Goal: Task Accomplishment & Management: Manage account settings

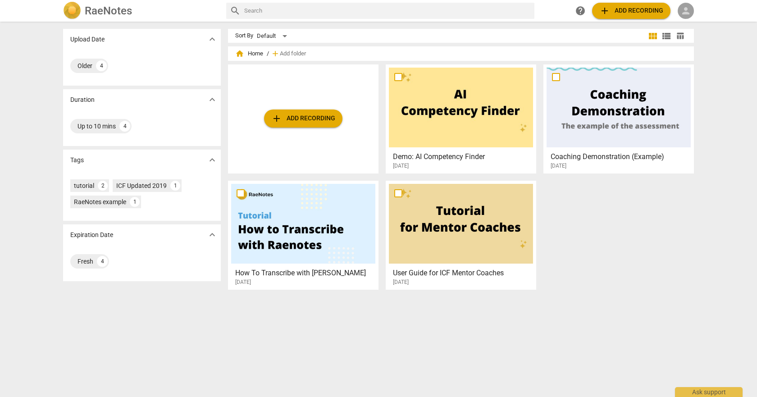
click at [683, 8] on span "person" at bounding box center [686, 10] width 11 height 11
click at [688, 22] on li "Login" at bounding box center [694, 22] width 32 height 22
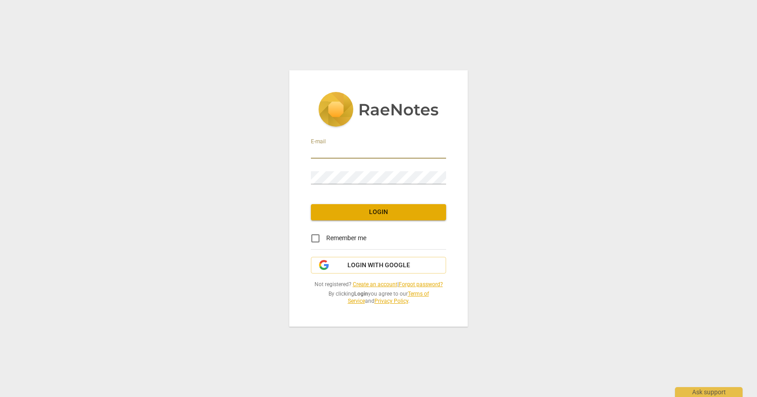
click at [356, 148] on input "email" at bounding box center [378, 152] width 135 height 13
type input "[EMAIL_ADDRESS][DOMAIN_NAME]"
click at [316, 239] on input "Remember me" at bounding box center [316, 239] width 22 height 22
checkbox input "true"
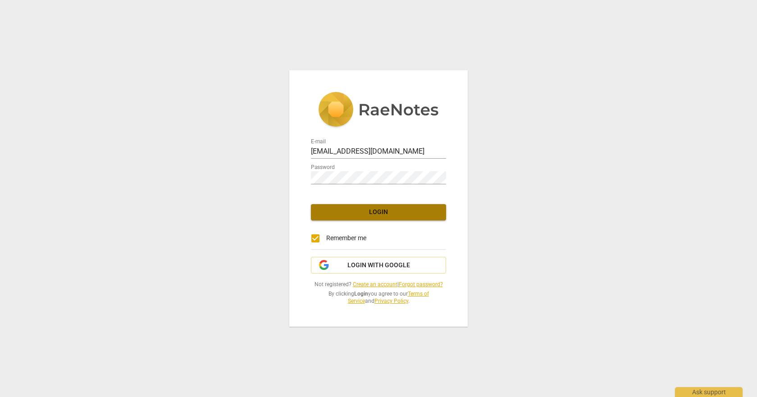
click at [403, 216] on span "Login" at bounding box center [378, 212] width 121 height 9
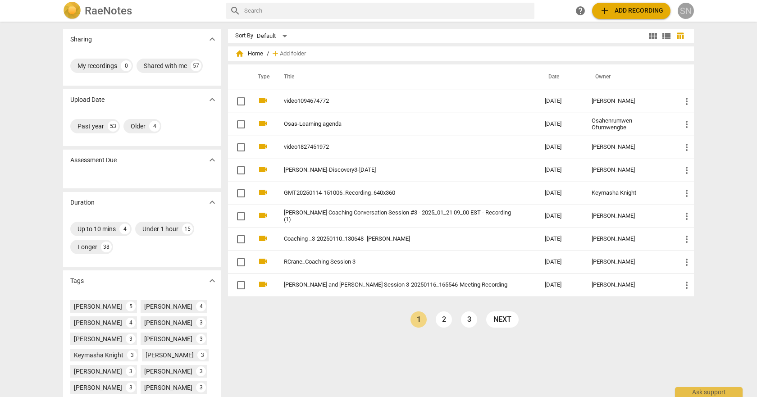
click at [685, 11] on div "SN" at bounding box center [686, 11] width 16 height 16
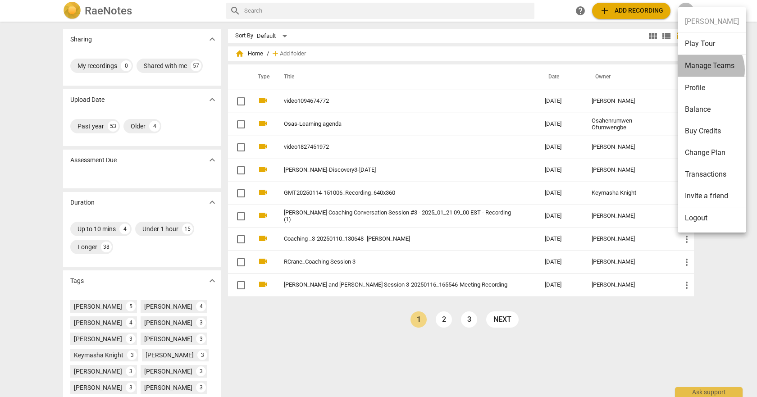
click at [704, 70] on li "Manage Teams" at bounding box center [712, 66] width 69 height 22
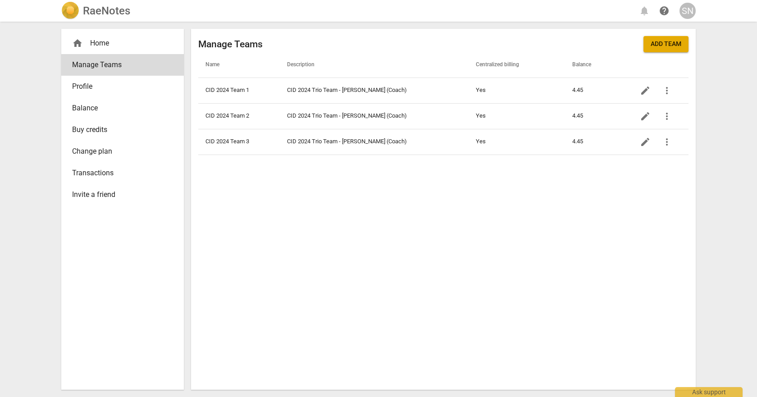
click at [100, 196] on span "Invite a friend" at bounding box center [119, 194] width 94 height 11
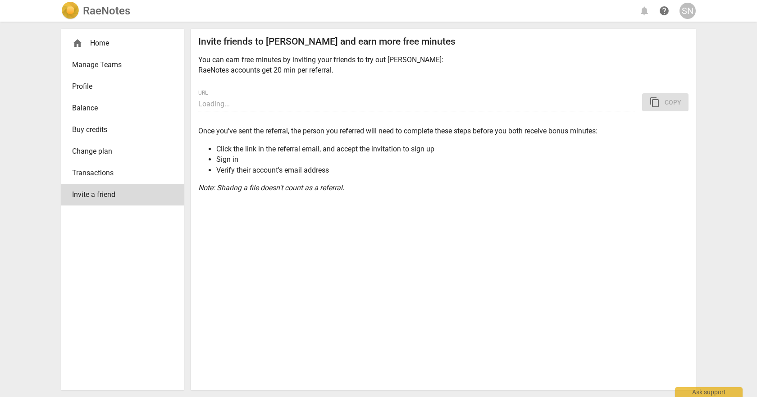
type input "[URL][DOMAIN_NAME]"
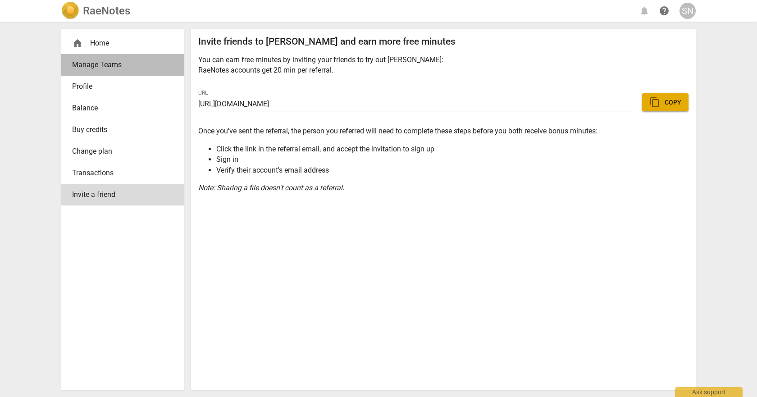
click at [119, 69] on span "Manage Teams" at bounding box center [119, 65] width 94 height 11
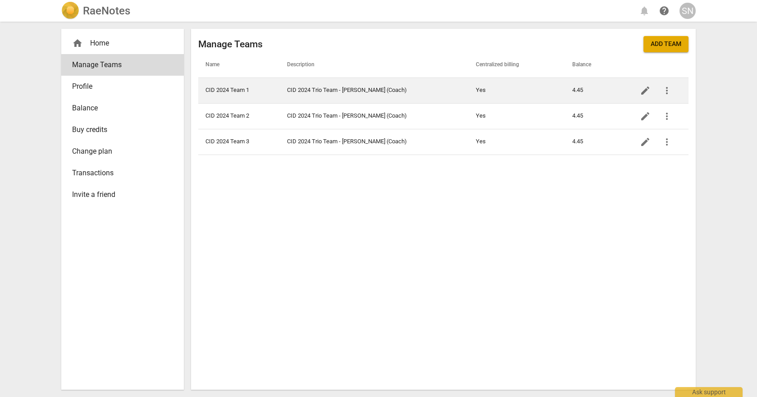
click at [344, 91] on td "CID 2024 Trio Team - [PERSON_NAME] (Coach)" at bounding box center [374, 91] width 189 height 26
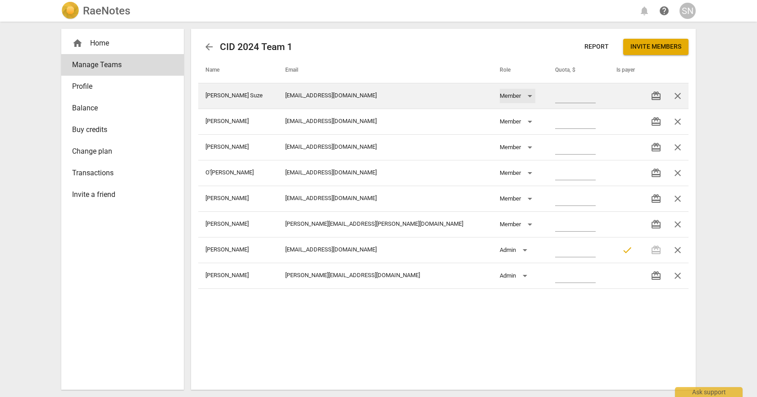
click at [500, 96] on div "Member" at bounding box center [518, 96] width 36 height 14
